Goal: Task Accomplishment & Management: Use online tool/utility

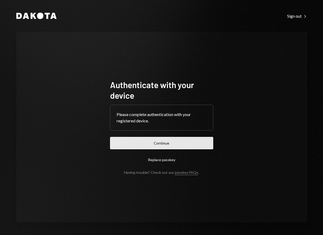
click at [159, 142] on button "Continue" at bounding box center [161, 143] width 103 height 12
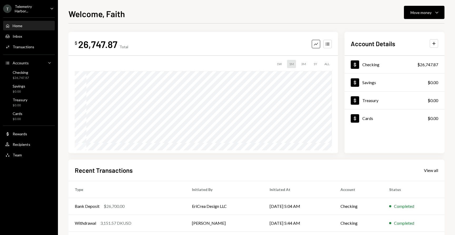
click at [25, 6] on div "Telemetry Harbor..." at bounding box center [30, 8] width 31 height 9
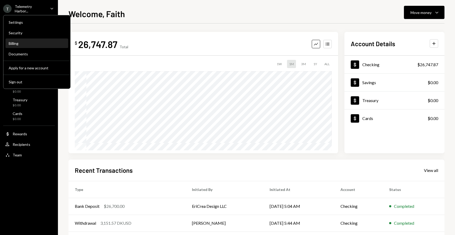
click at [33, 44] on div "Billing" at bounding box center [37, 43] width 56 height 4
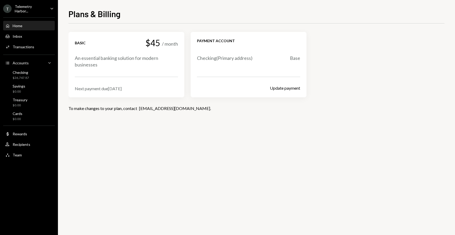
click at [27, 24] on div "Home Home" at bounding box center [28, 25] width 47 height 5
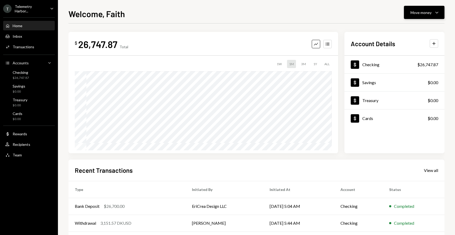
click at [323, 15] on div "Move money" at bounding box center [421, 13] width 21 height 6
click at [323, 29] on div "Send" at bounding box center [420, 29] width 38 height 6
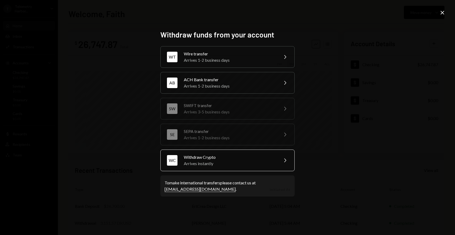
click at [257, 166] on div "Arrives instantly" at bounding box center [230, 163] width 92 height 6
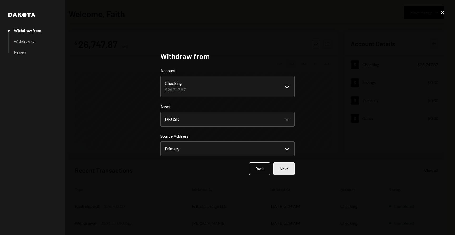
click at [287, 169] on button "Next" at bounding box center [283, 168] width 21 height 12
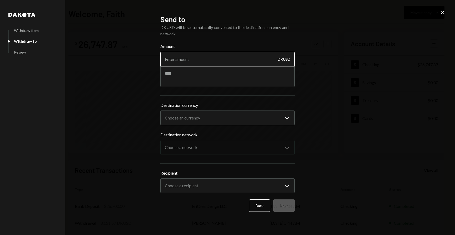
click at [204, 60] on input "Amount" at bounding box center [227, 59] width 134 height 15
type input "26650"
click at [263, 207] on button "Back" at bounding box center [259, 205] width 21 height 12
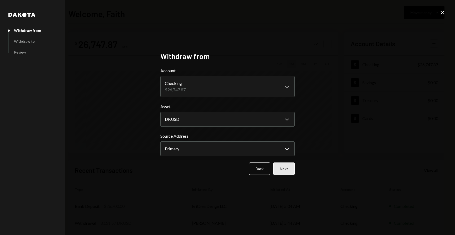
click at [285, 170] on button "Next" at bounding box center [283, 168] width 21 height 12
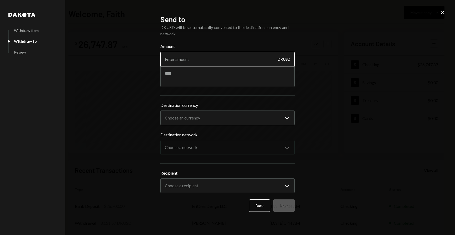
click at [208, 60] on input "Amount" at bounding box center [227, 59] width 134 height 15
type input "26680"
click at [199, 119] on body "T Telemetry Harbor... Caret Down Home Home Inbox Inbox Activities Transactions …" at bounding box center [227, 117] width 455 height 235
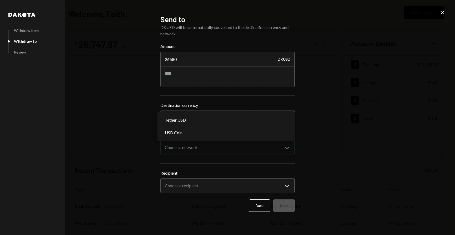
select select "****"
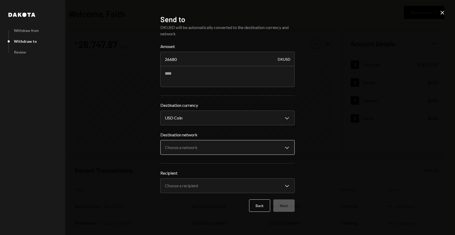
click at [204, 147] on body "T Telemetry Harbor... Caret Down Home Home Inbox Inbox Activities Transactions …" at bounding box center [227, 117] width 455 height 235
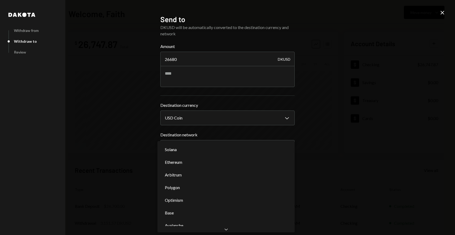
select select "**********"
drag, startPoint x: 193, startPoint y: 212, endPoint x: 205, endPoint y: 197, distance: 18.7
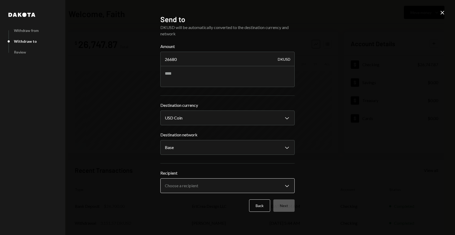
drag, startPoint x: 208, startPoint y: 194, endPoint x: 209, endPoint y: 190, distance: 4.6
click at [208, 193] on form "**********" at bounding box center [227, 127] width 134 height 168
click at [210, 189] on body "T Telemetry Harbor... Caret Down Home Home Inbox Inbox Activities Transactions …" at bounding box center [227, 117] width 455 height 235
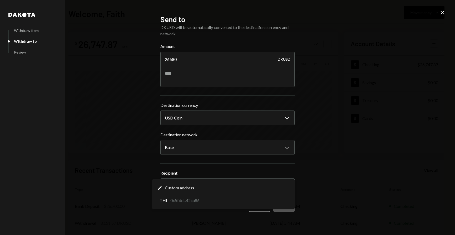
select select "**********"
drag, startPoint x: 211, startPoint y: 198, endPoint x: 217, endPoint y: 199, distance: 5.9
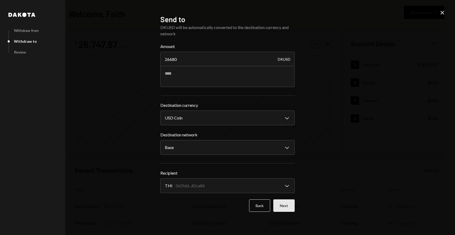
click at [278, 205] on button "Next" at bounding box center [283, 205] width 21 height 12
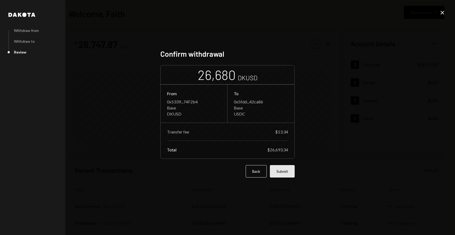
click at [288, 175] on button "Submit" at bounding box center [282, 171] width 25 height 12
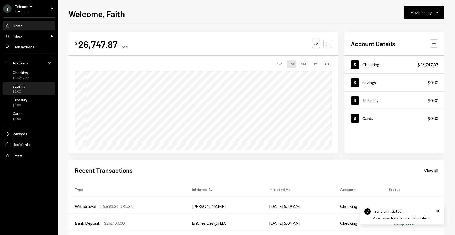
click at [41, 84] on div "Savings $0.00" at bounding box center [28, 89] width 47 height 10
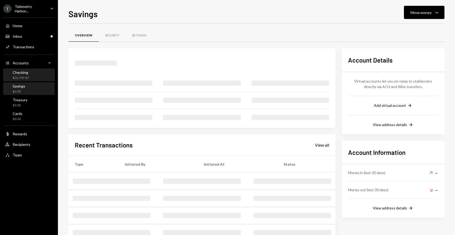
click at [40, 73] on div "Checking $26,747.87" at bounding box center [28, 75] width 47 height 10
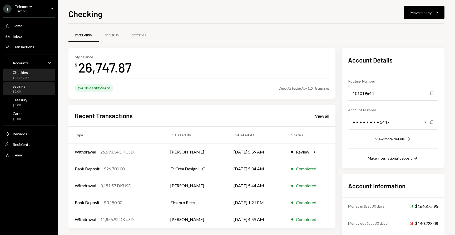
click at [18, 90] on div "$0.00" at bounding box center [19, 91] width 13 height 4
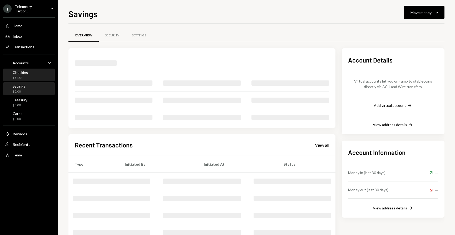
click at [27, 74] on div "Checking $54.53" at bounding box center [21, 75] width 16 height 10
